Goal: Find specific page/section: Find specific page/section

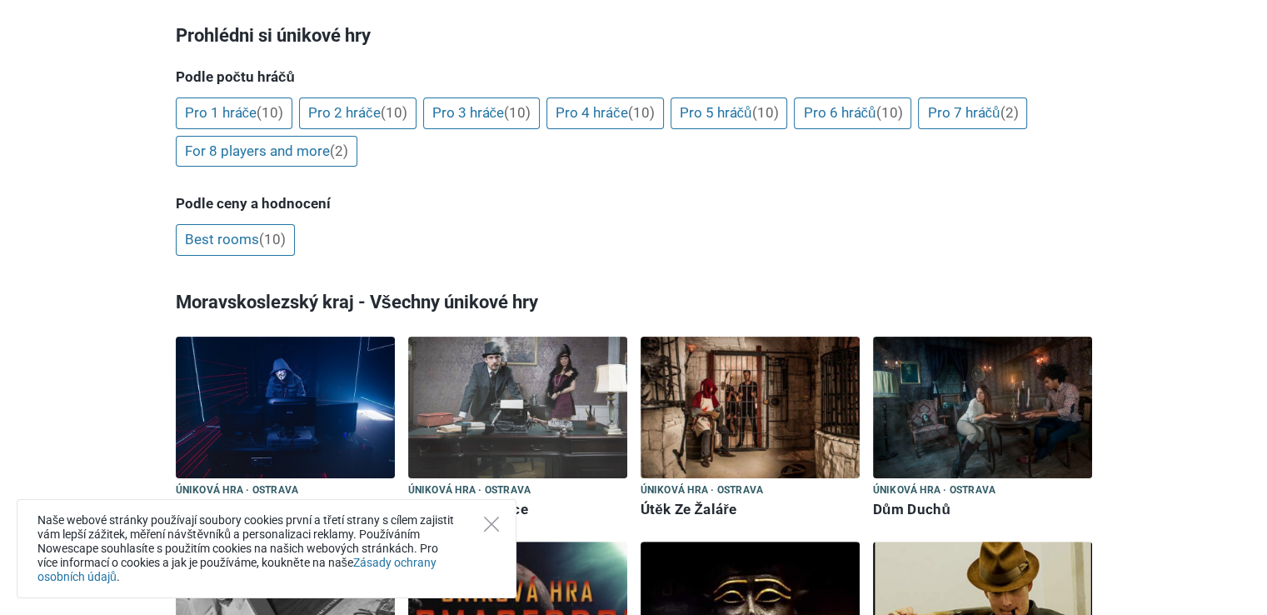
scroll to position [333, 0]
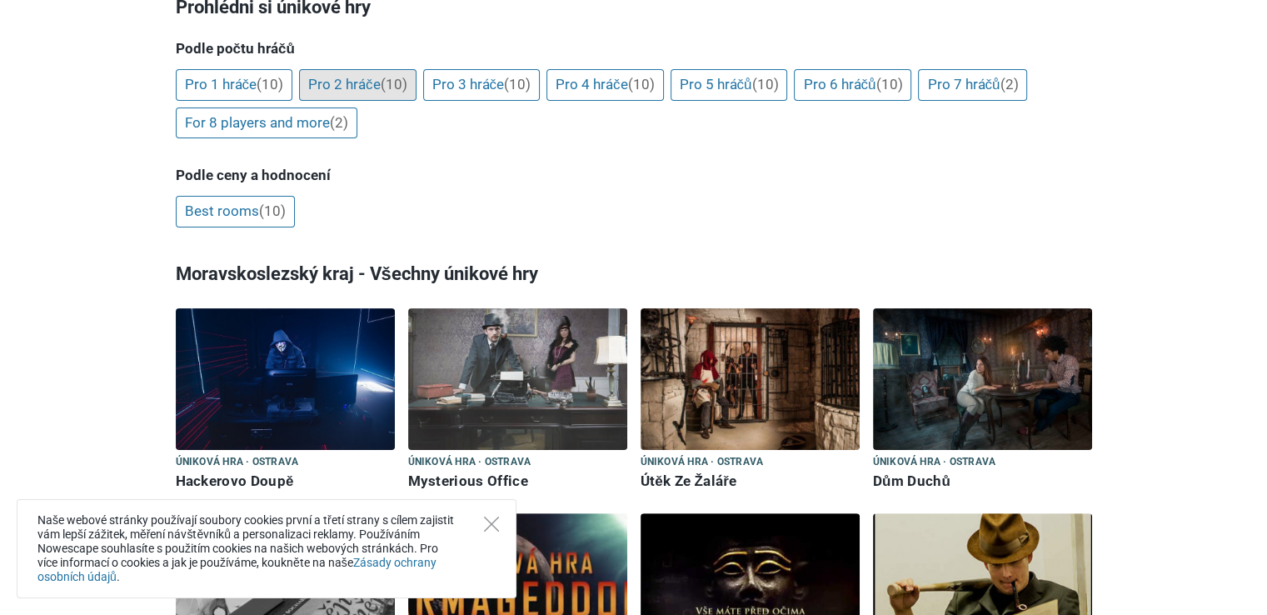
click at [376, 92] on link "Pro 2 hráče (10)" at bounding box center [357, 85] width 117 height 32
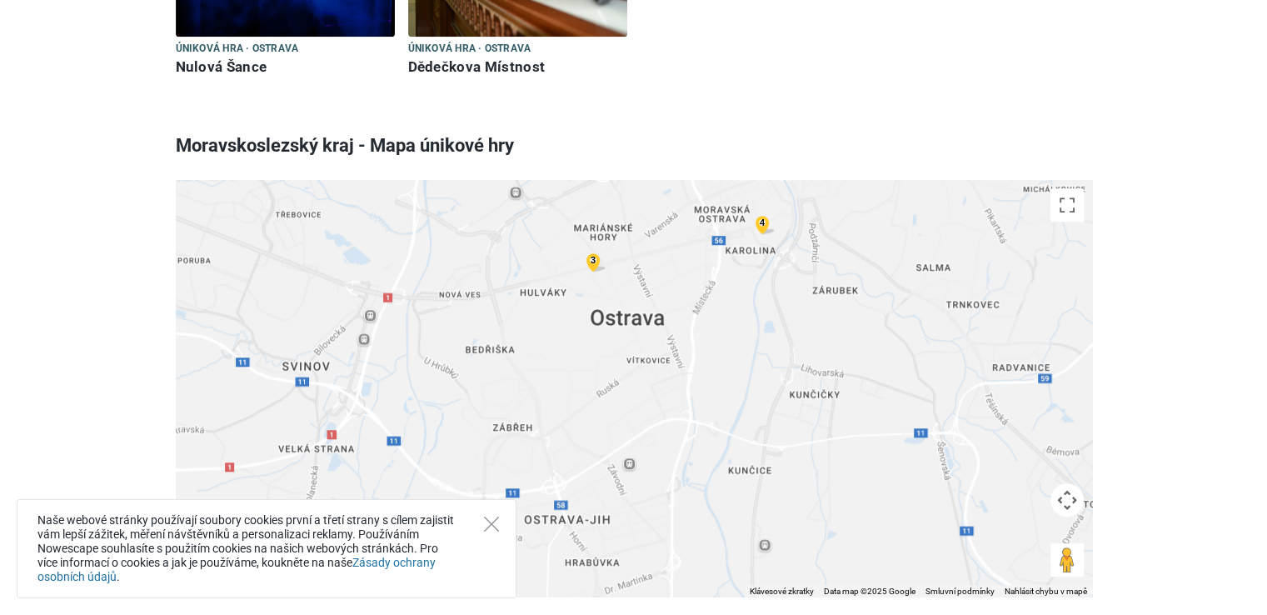
scroll to position [1165, 0]
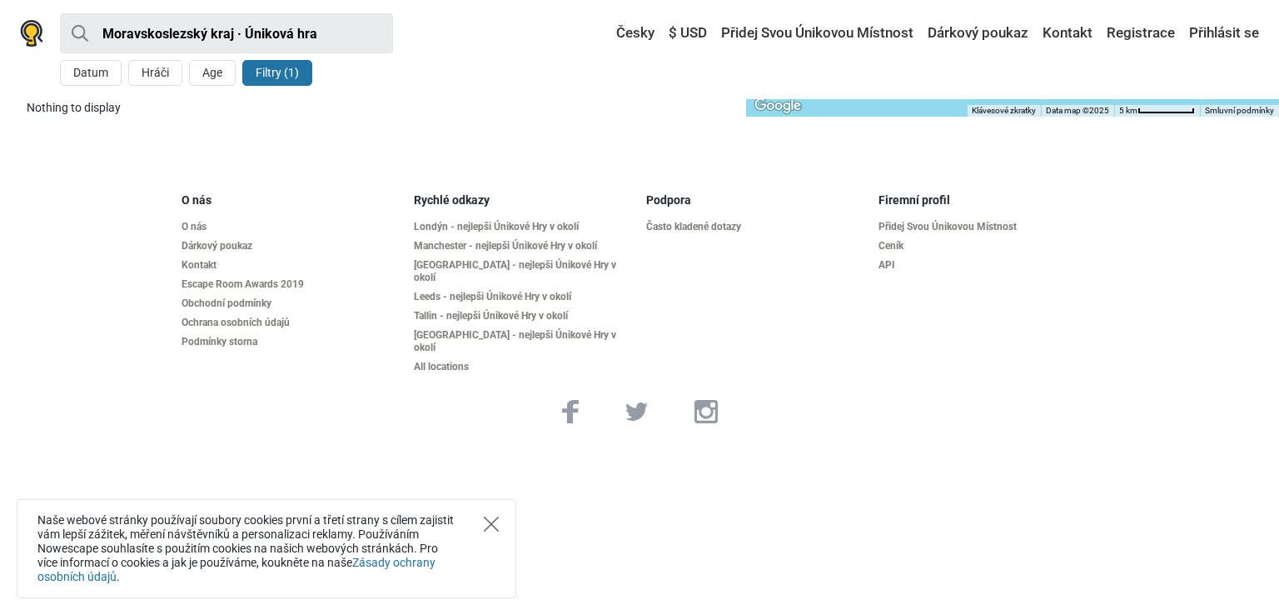
click at [491, 531] on div "Naše webové stránky používají soubory cookies první a třetí strany s cílem zaji…" at bounding box center [267, 548] width 500 height 99
click at [490, 527] on icon "Close" at bounding box center [491, 523] width 15 height 15
